Goal: Find specific page/section: Find specific page/section

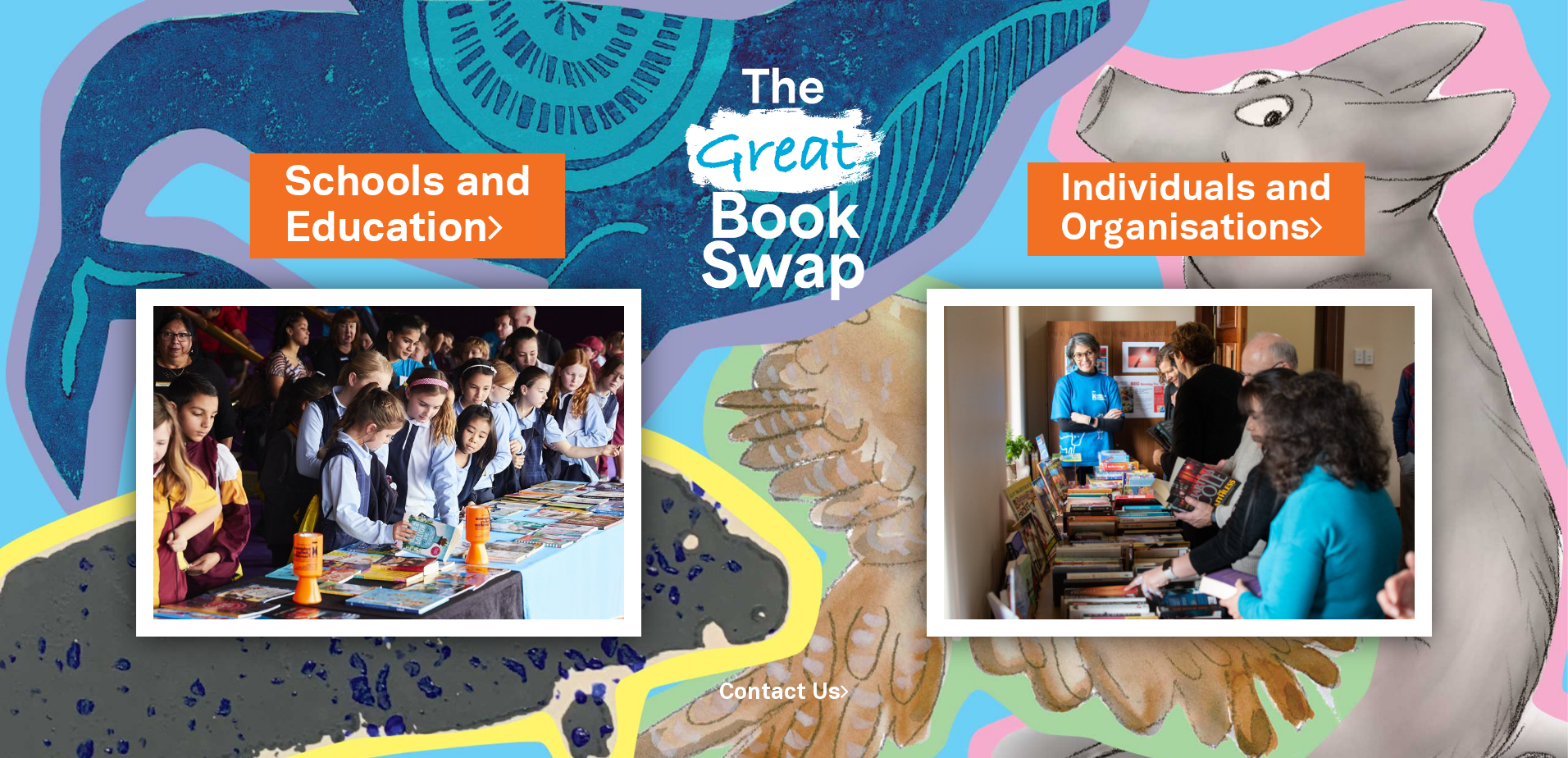
click at [396, 194] on link "Schools and Education" at bounding box center [407, 206] width 246 height 104
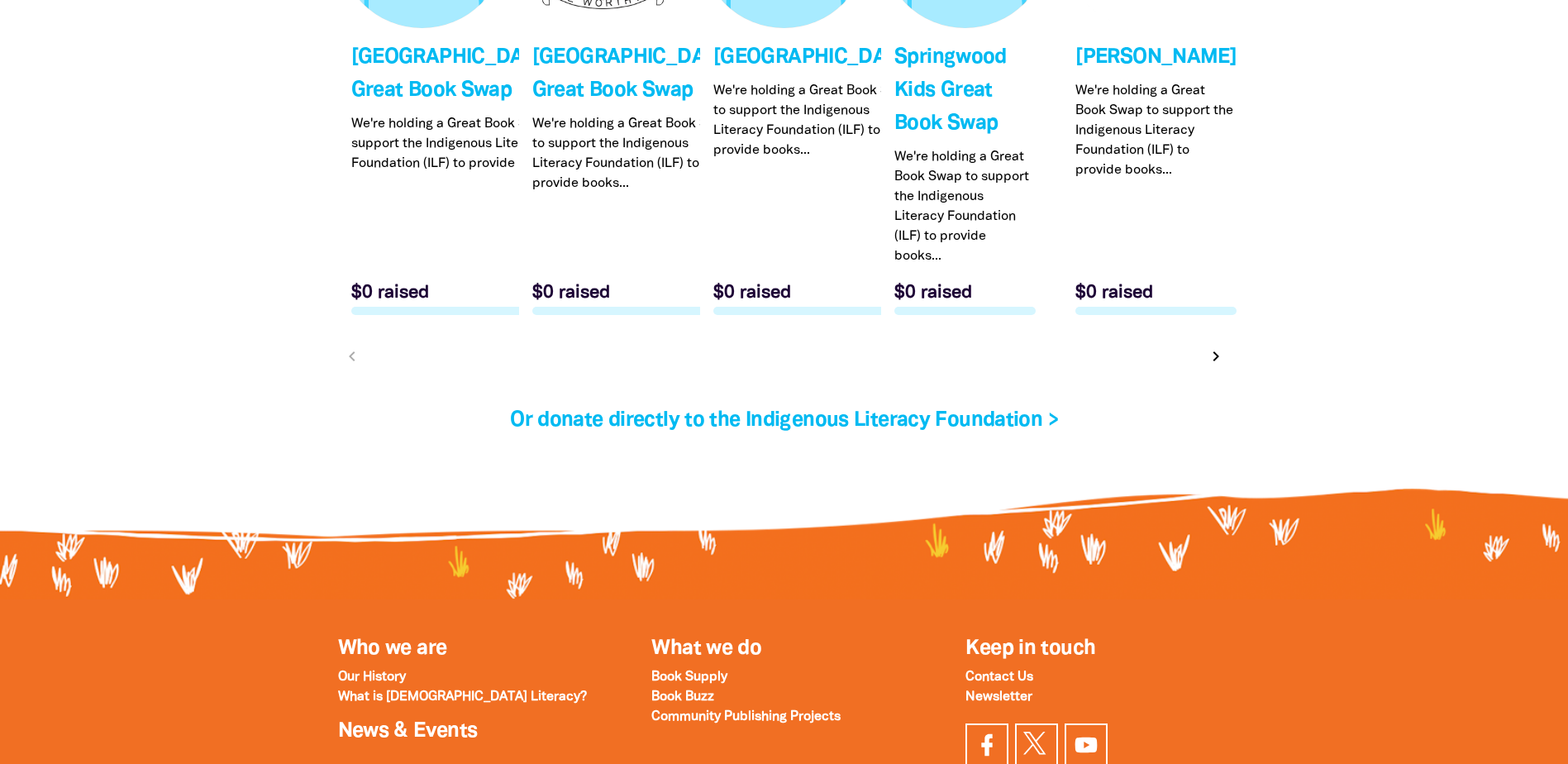
scroll to position [5044, 0]
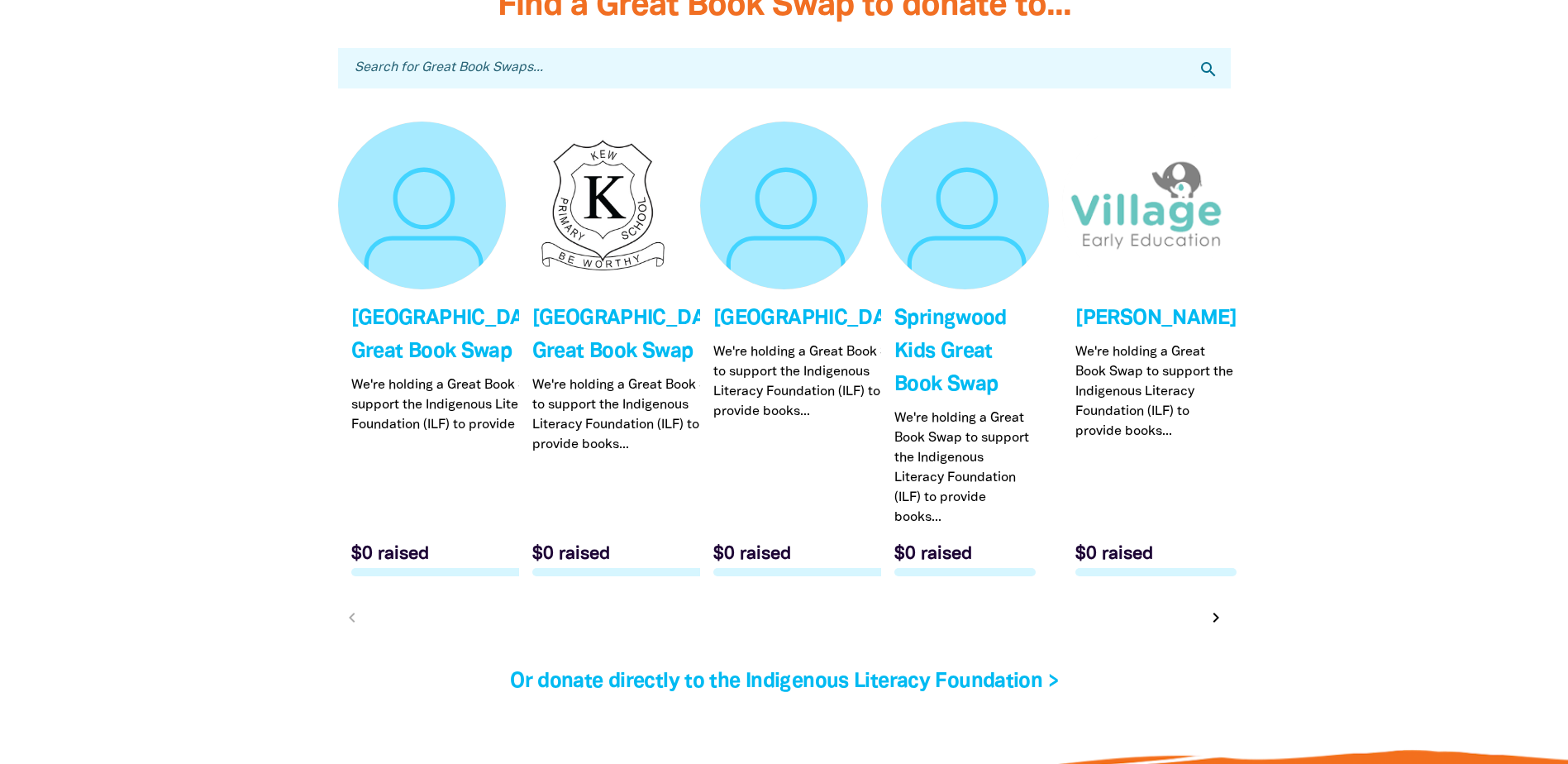
click at [561, 81] on input "Search for Great Book Swaps..." at bounding box center [785, 68] width 893 height 40
type input "haileybury"
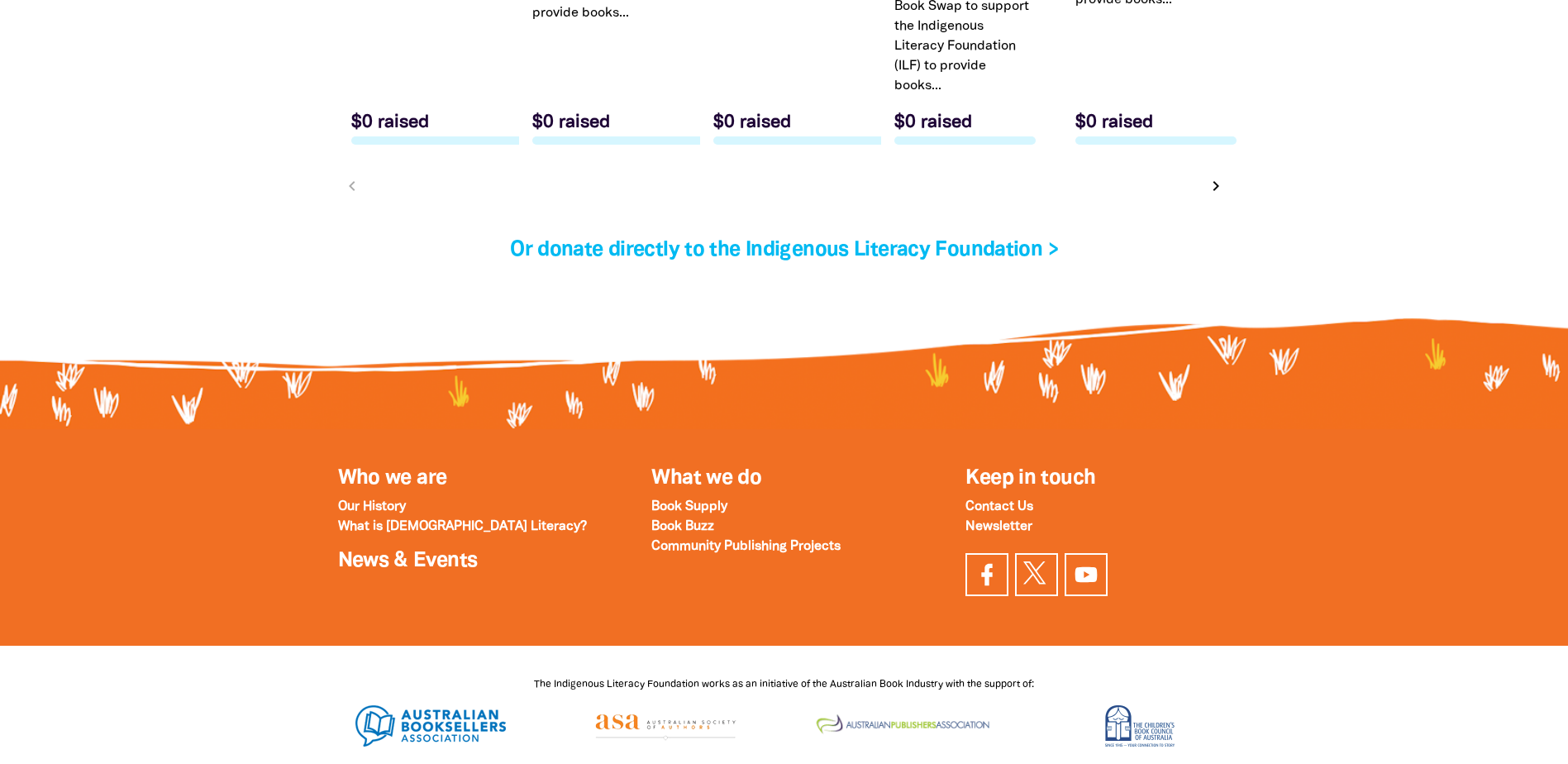
scroll to position [5457, 0]
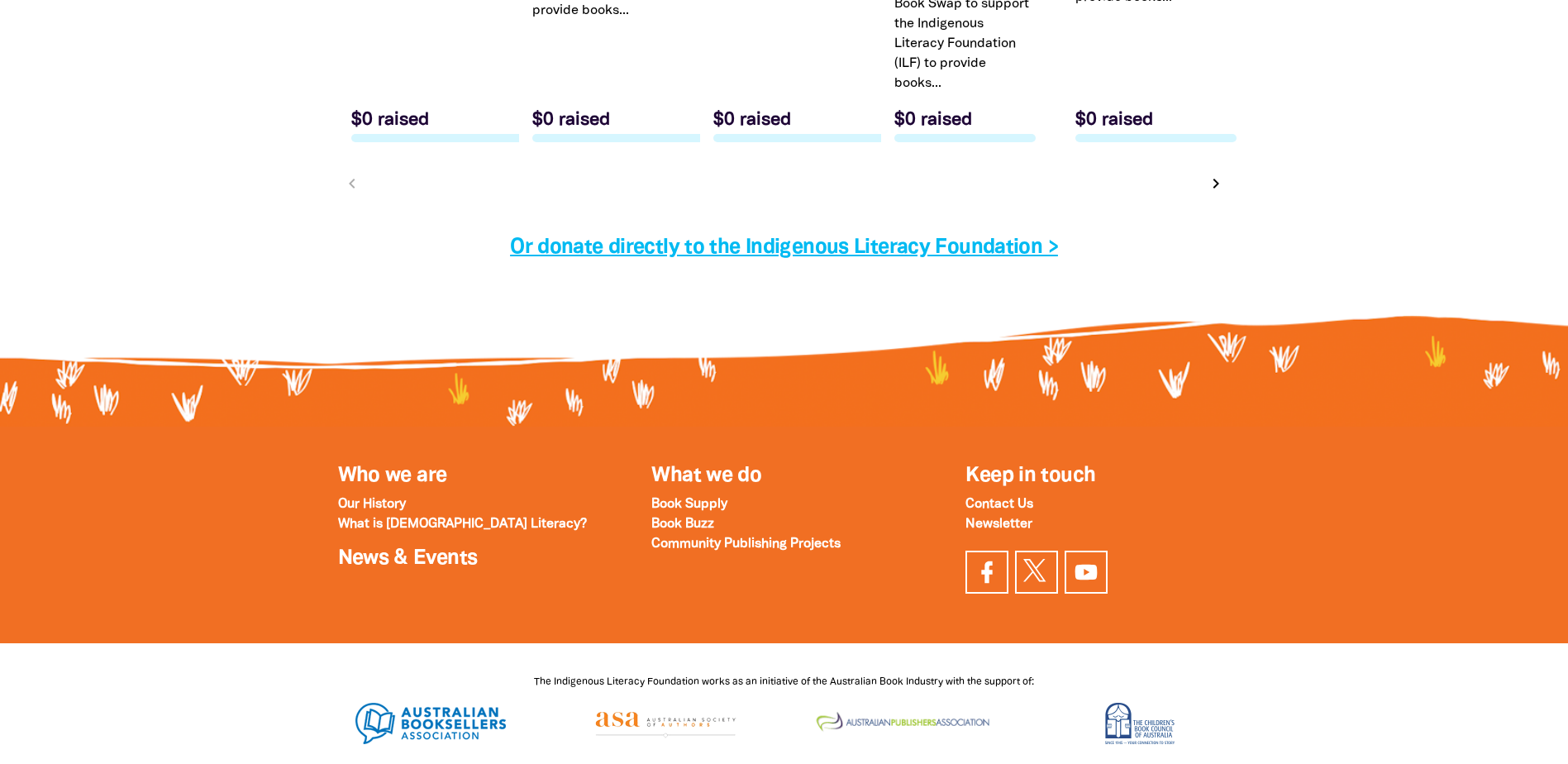
click at [961, 257] on link "Or donate directly to the Indigenous Literacy Foundation >" at bounding box center [784, 248] width 548 height 19
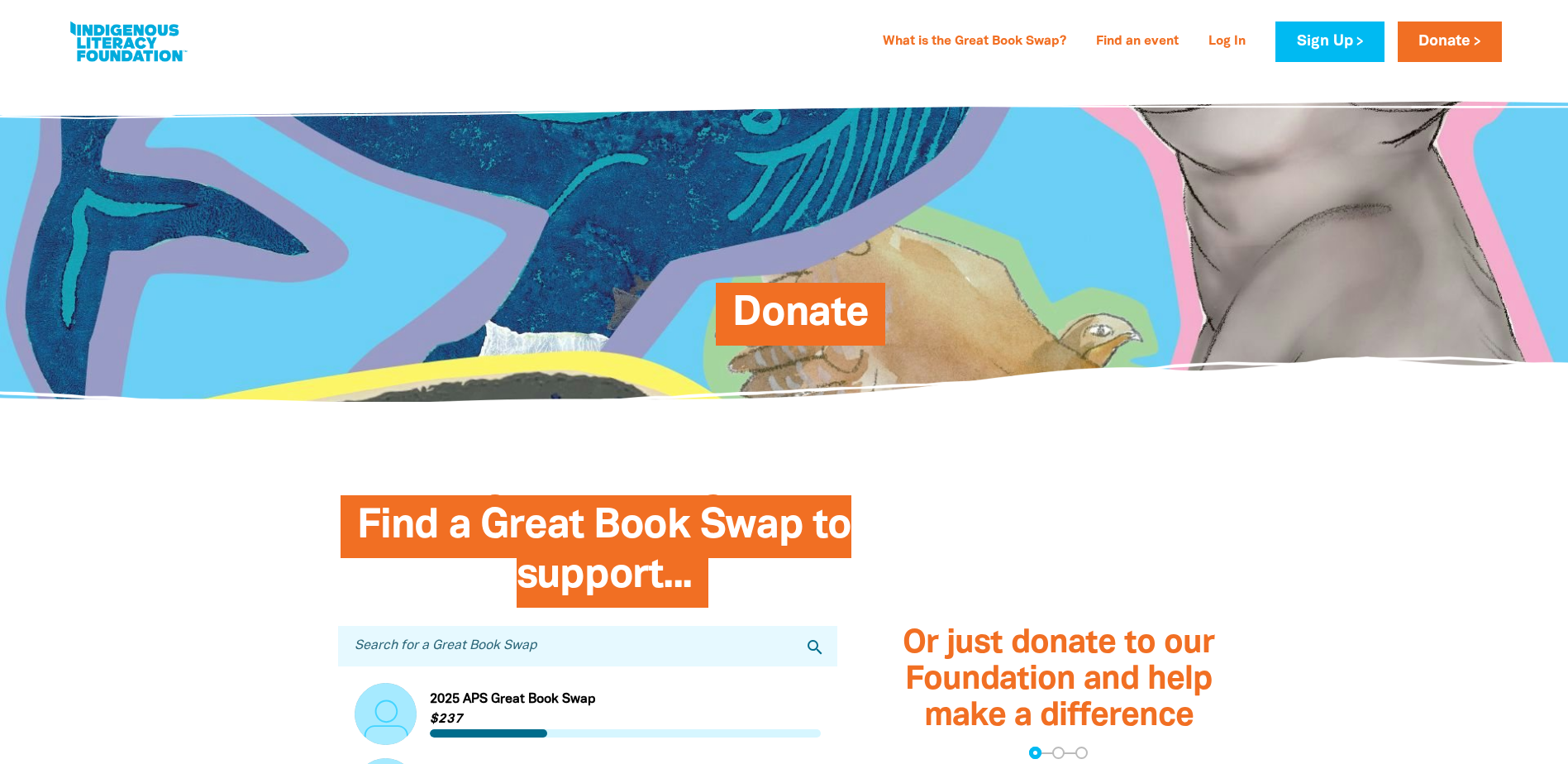
scroll to position [248, 0]
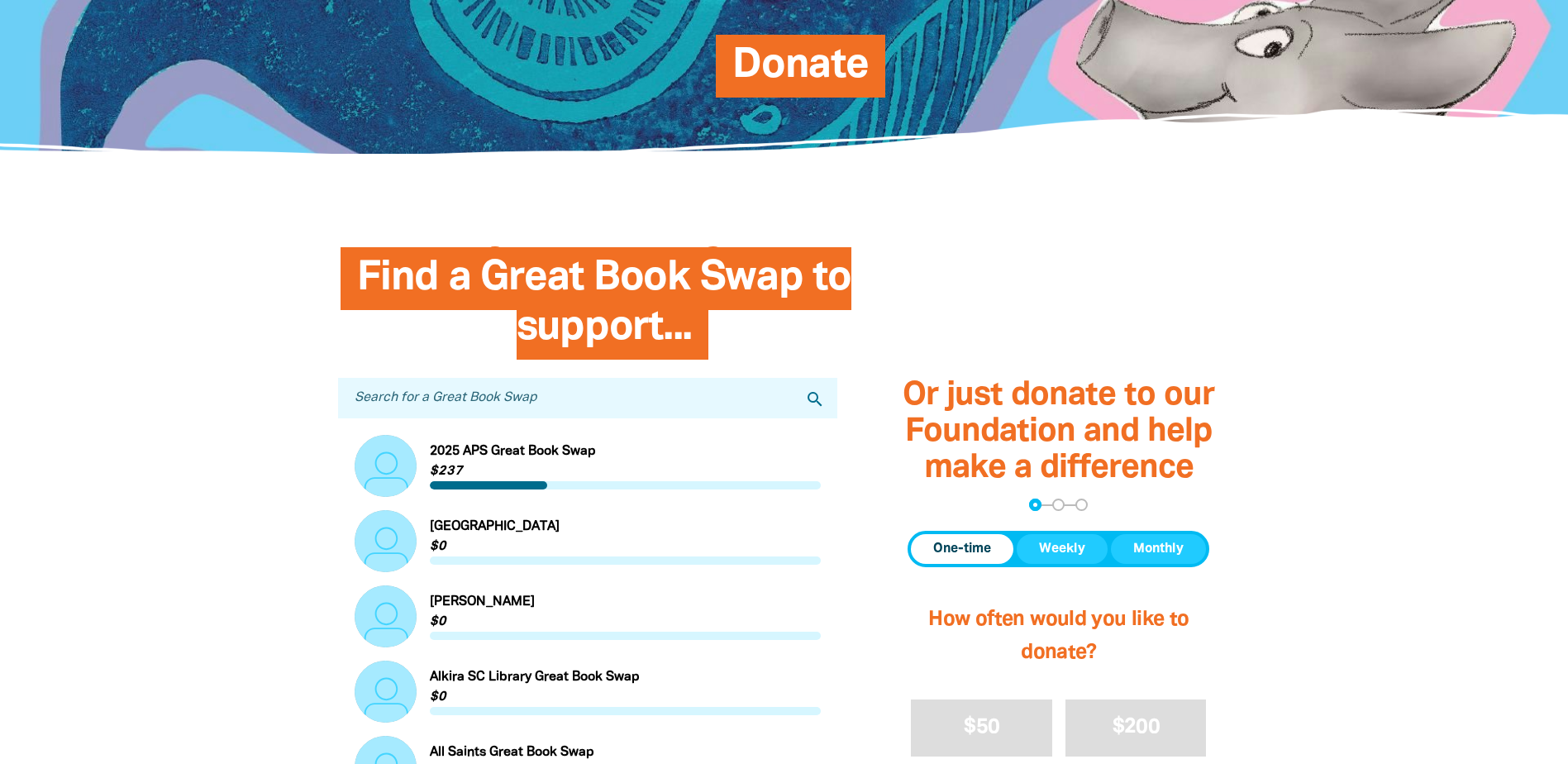
click at [613, 410] on input "Search for a Great Book Swap" at bounding box center [588, 398] width 500 height 40
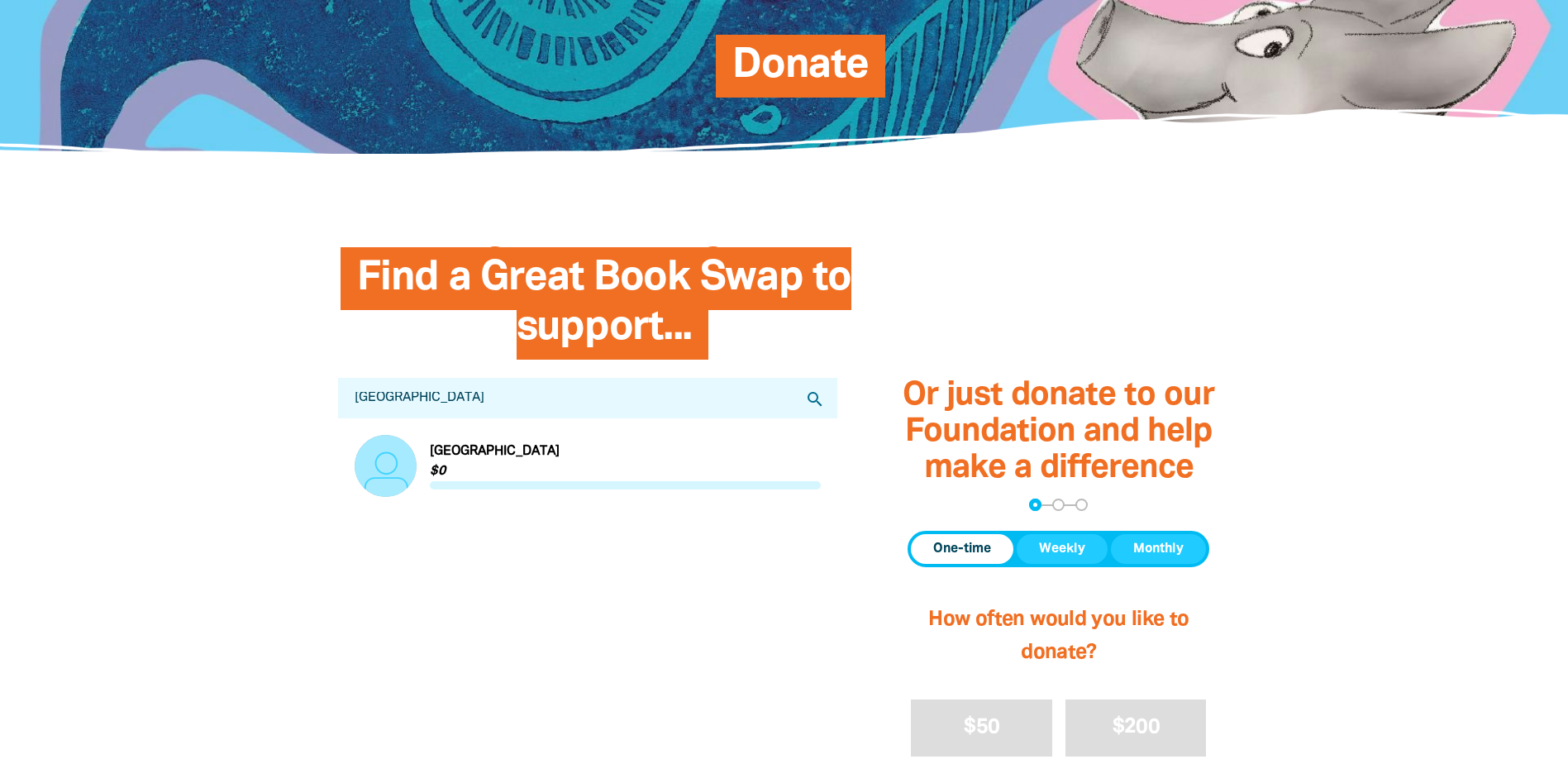
type input "[GEOGRAPHIC_DATA]"
click at [498, 464] on link "Link to [GEOGRAPHIC_DATA]" at bounding box center [588, 466] width 467 height 62
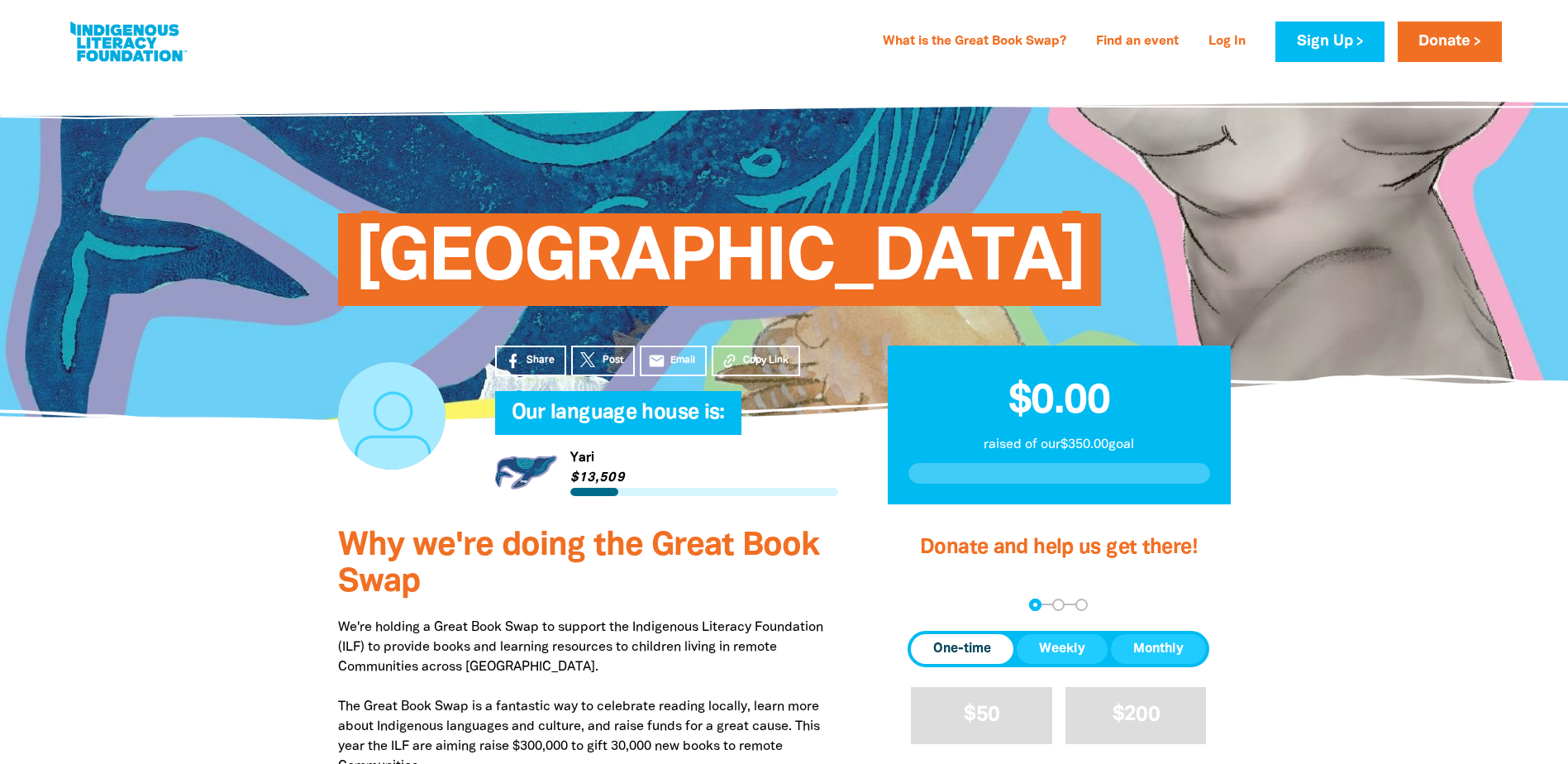
click at [125, 44] on link at bounding box center [127, 41] width 124 height 50
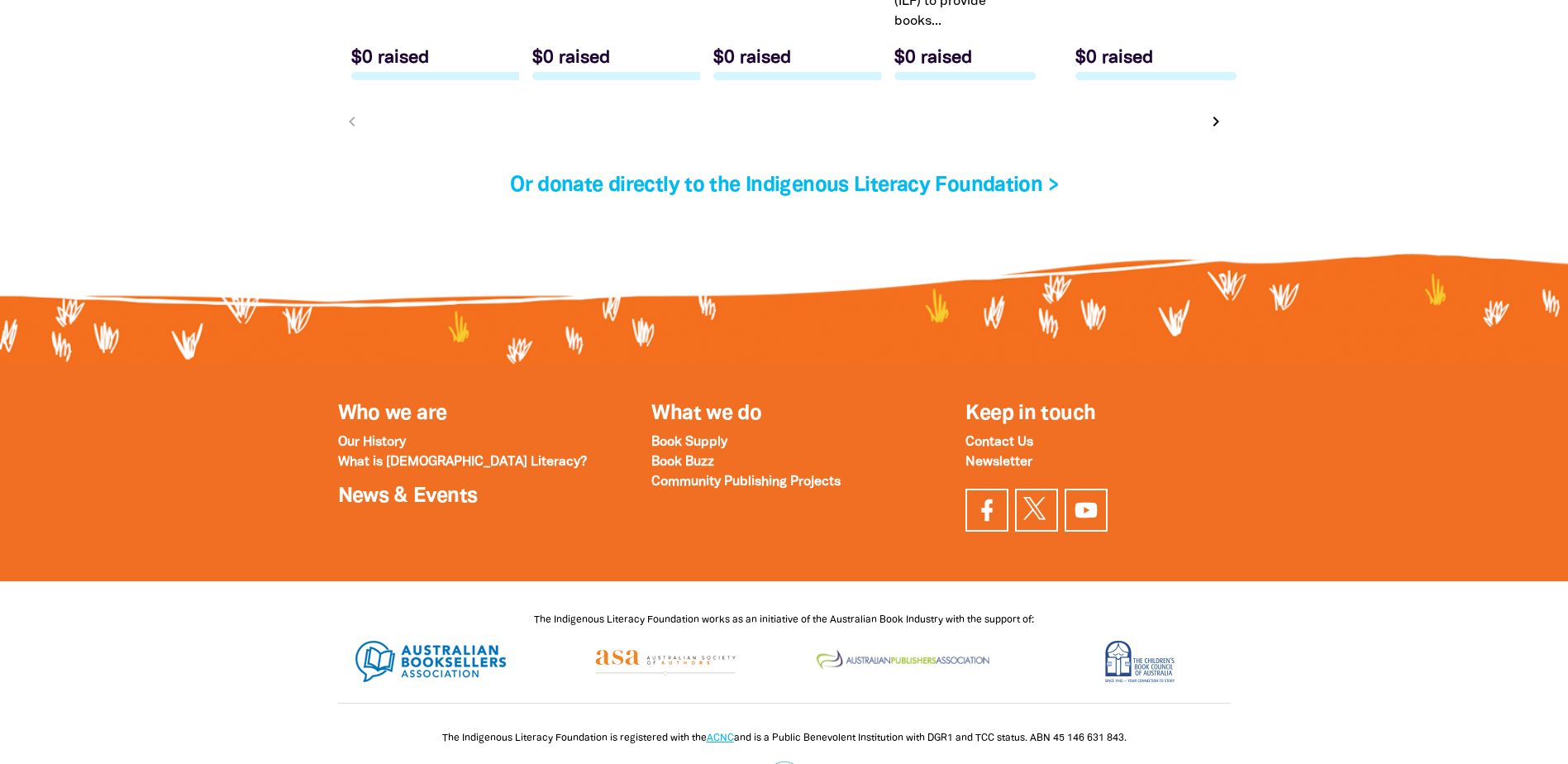
scroll to position [5700, 0]
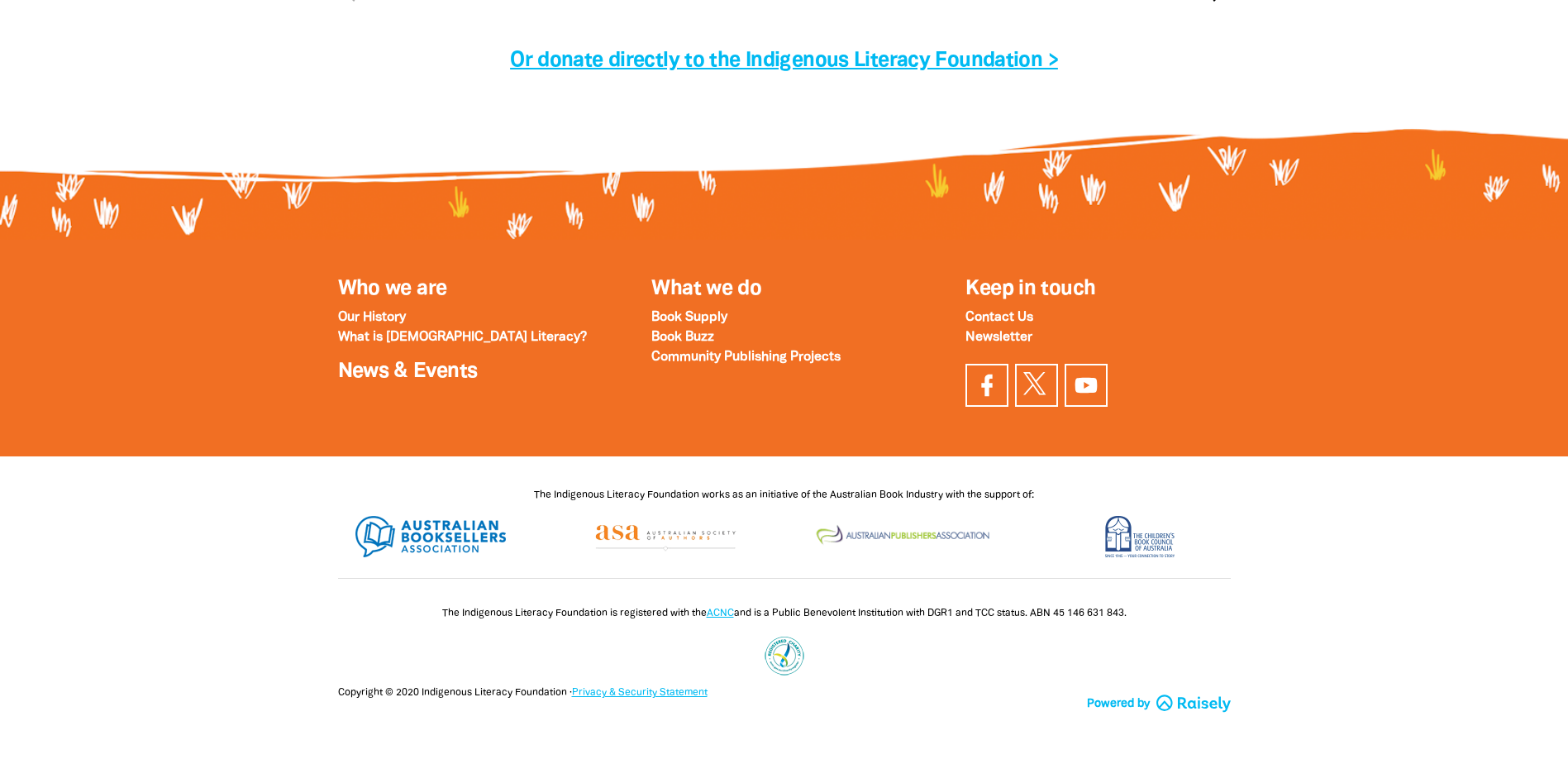
click at [994, 51] on link "Or donate directly to the Indigenous Literacy Foundation >" at bounding box center [784, 61] width 548 height 19
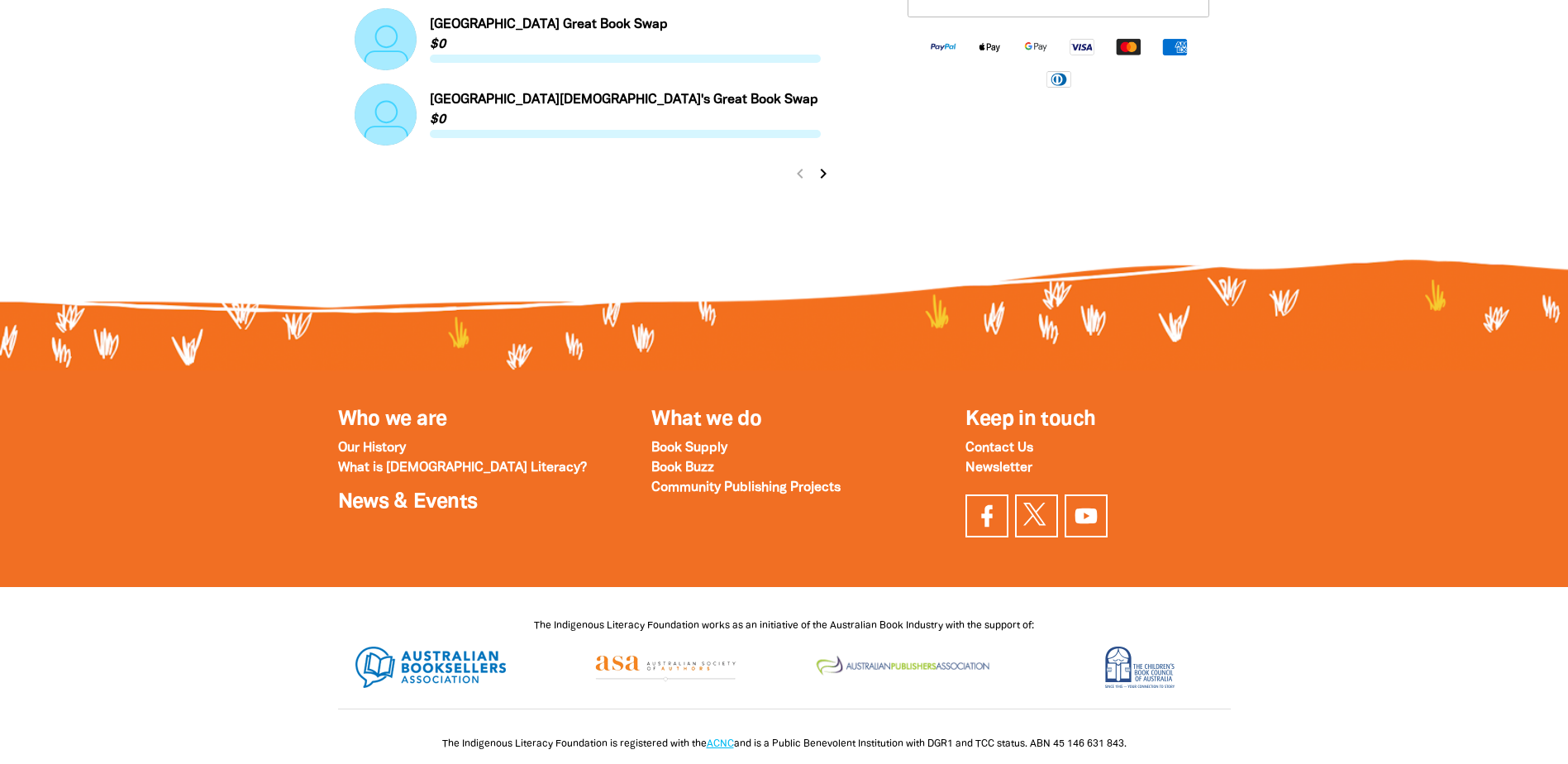
scroll to position [2163, 0]
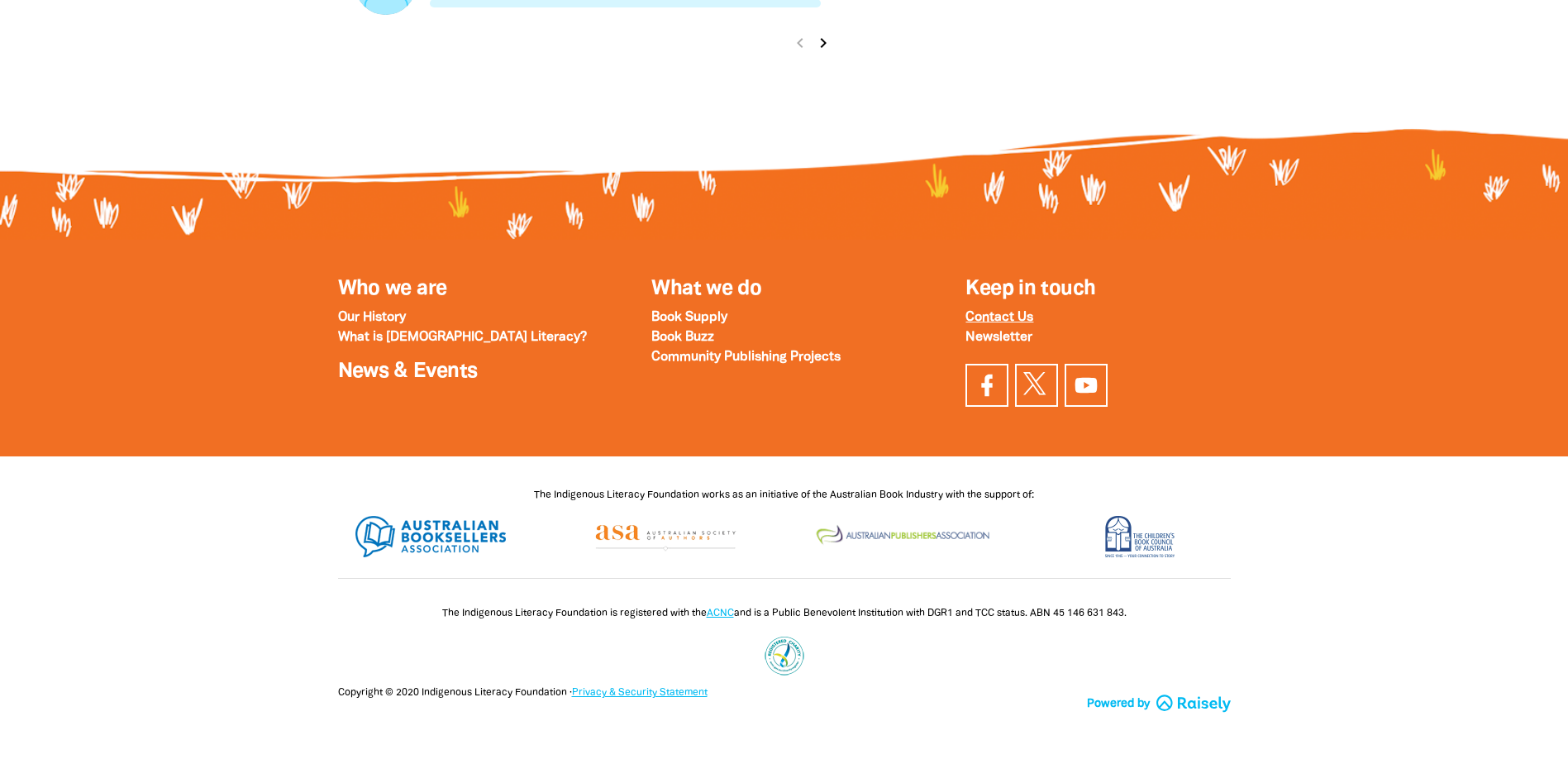
click at [1026, 315] on strong "Contact Us" at bounding box center [999, 317] width 68 height 12
